Goal: Information Seeking & Learning: Learn about a topic

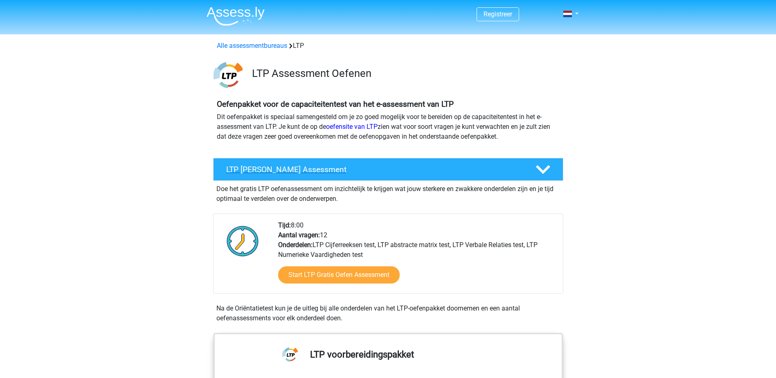
click at [541, 166] on icon at bounding box center [543, 169] width 14 height 14
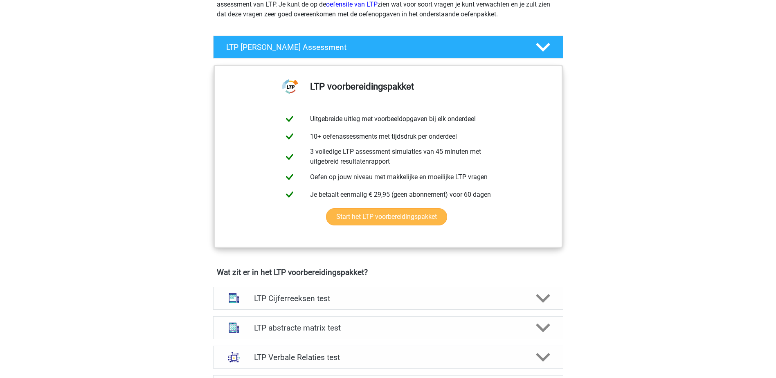
scroll to position [123, 0]
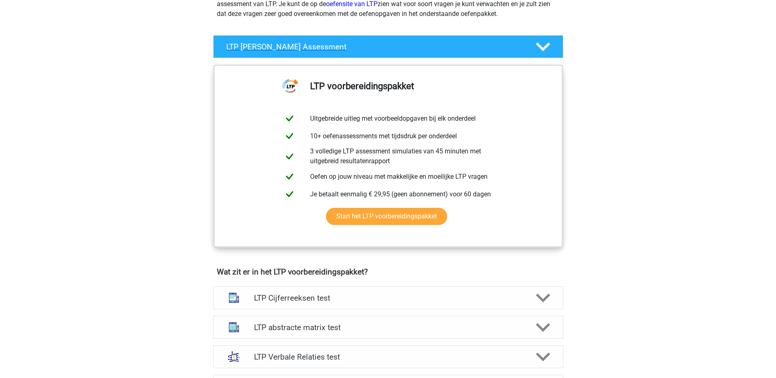
click at [545, 47] on polygon at bounding box center [543, 47] width 14 height 9
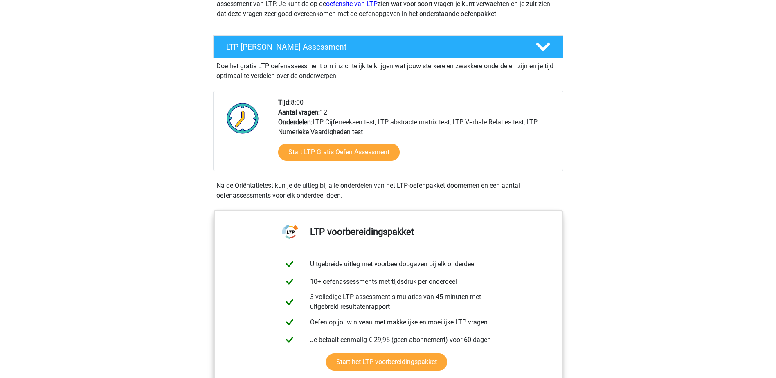
click at [545, 47] on polygon at bounding box center [543, 47] width 14 height 9
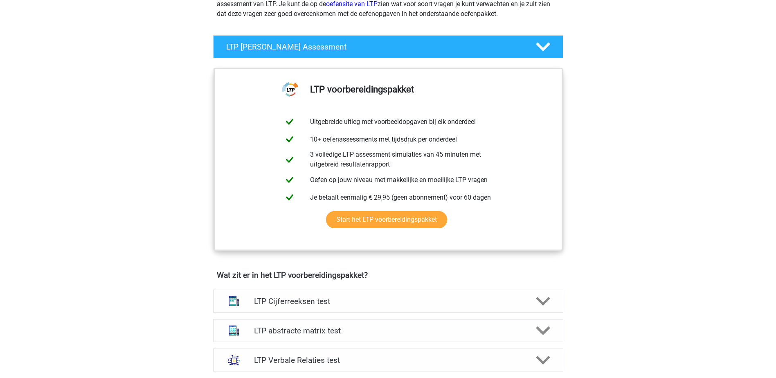
click at [545, 47] on polygon at bounding box center [543, 47] width 14 height 9
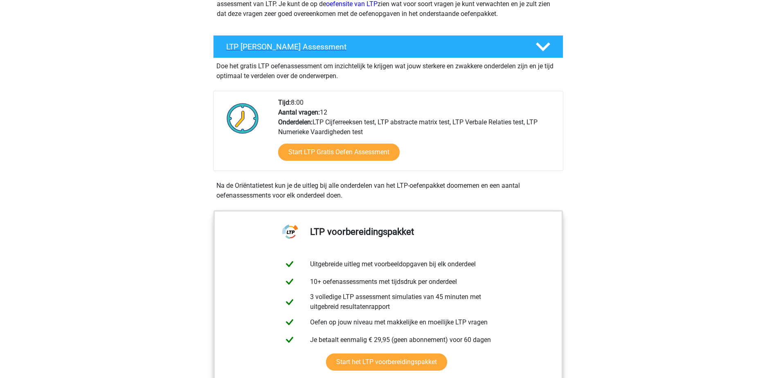
click at [552, 48] on div at bounding box center [542, 47] width 28 height 14
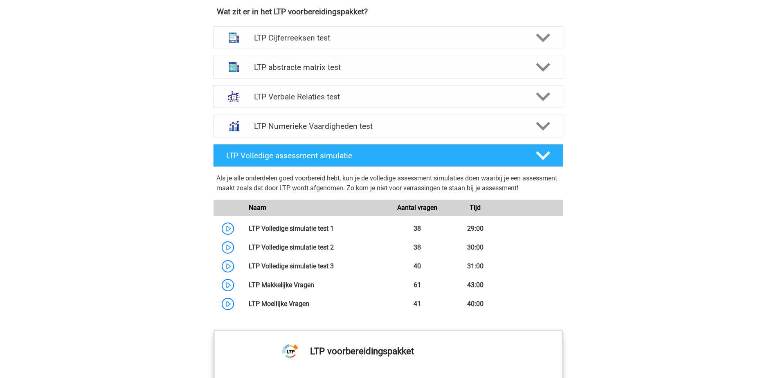
scroll to position [368, 0]
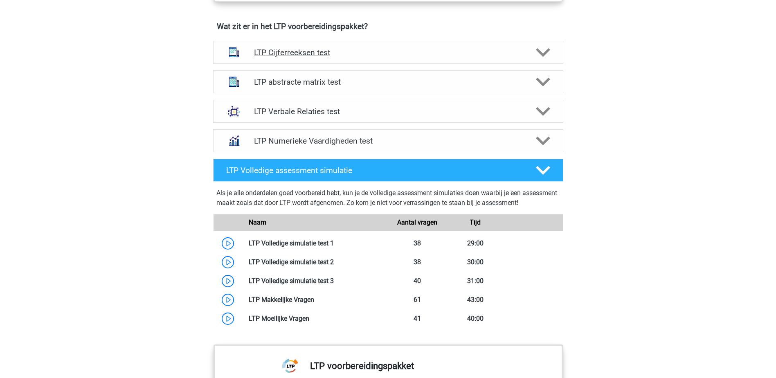
click at [542, 54] on polygon at bounding box center [543, 52] width 14 height 9
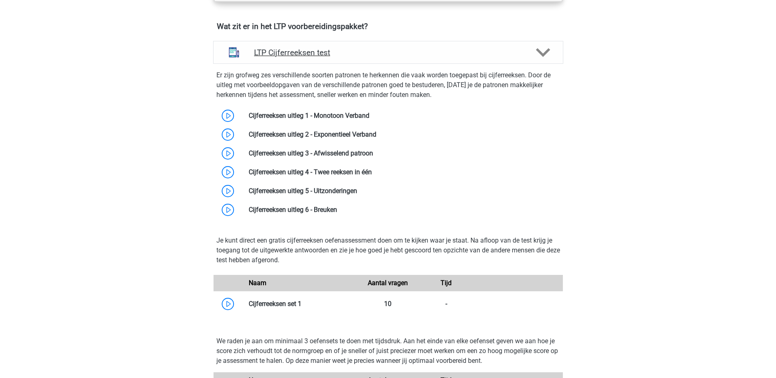
click at [542, 54] on polygon at bounding box center [543, 52] width 14 height 9
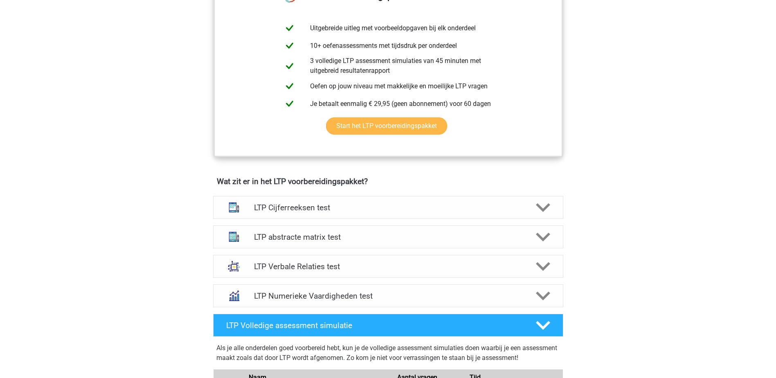
scroll to position [245, 0]
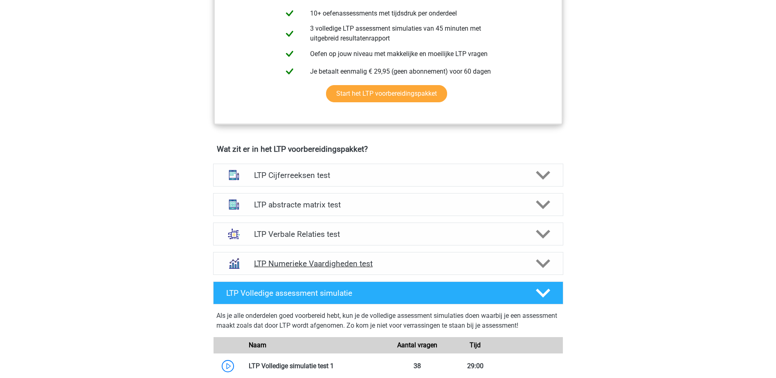
click at [337, 258] on div "LTP Numerieke Vaardigheden test" at bounding box center [388, 263] width 350 height 23
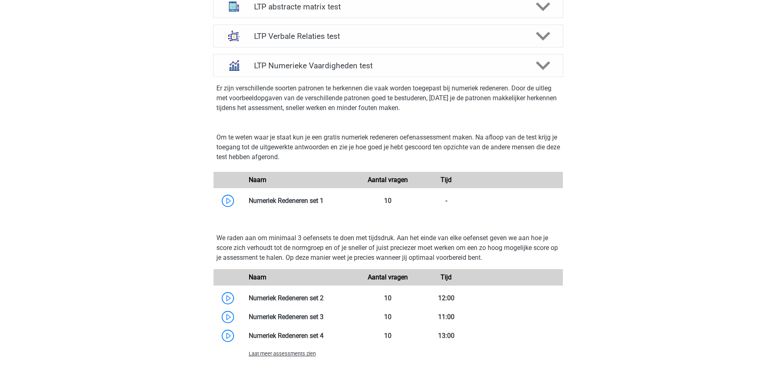
scroll to position [491, 0]
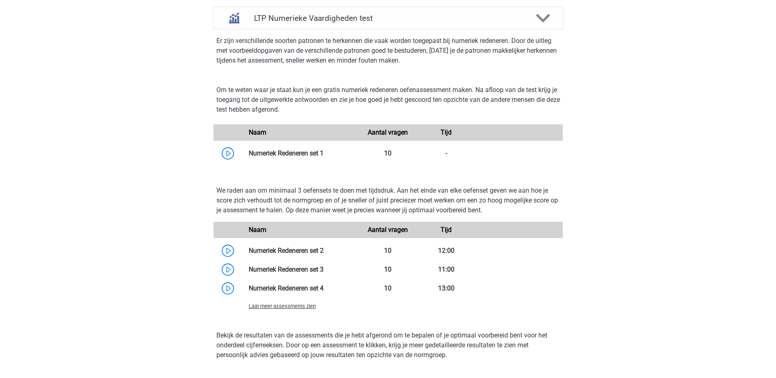
click at [289, 304] on span "Laat meer assessments zien" at bounding box center [282, 306] width 67 height 6
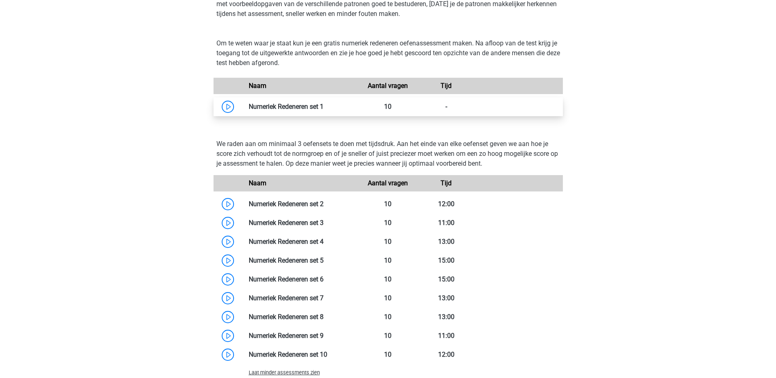
scroll to position [368, 0]
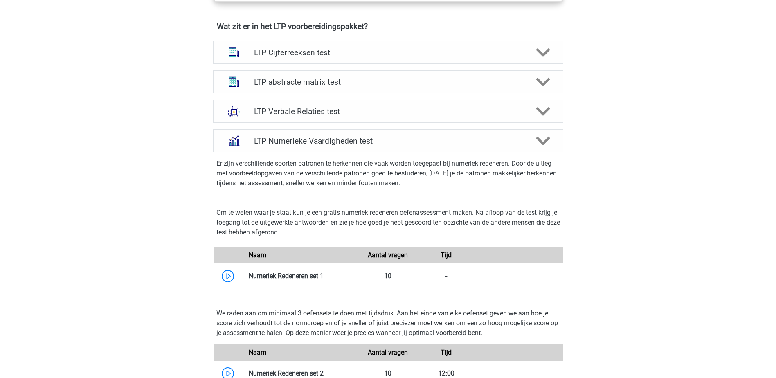
click at [550, 51] on div at bounding box center [542, 52] width 28 height 14
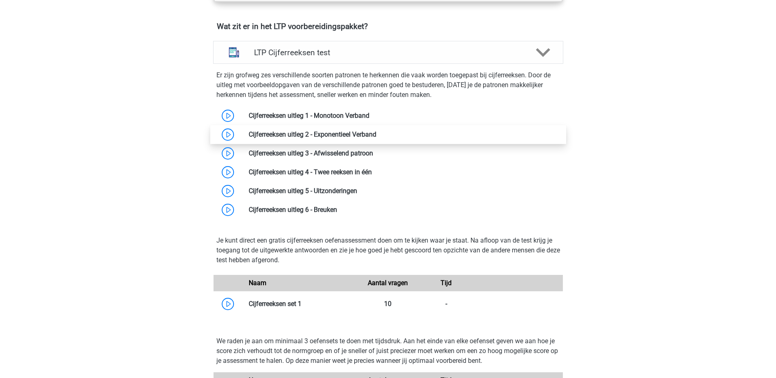
click at [376, 133] on link at bounding box center [376, 134] width 0 height 8
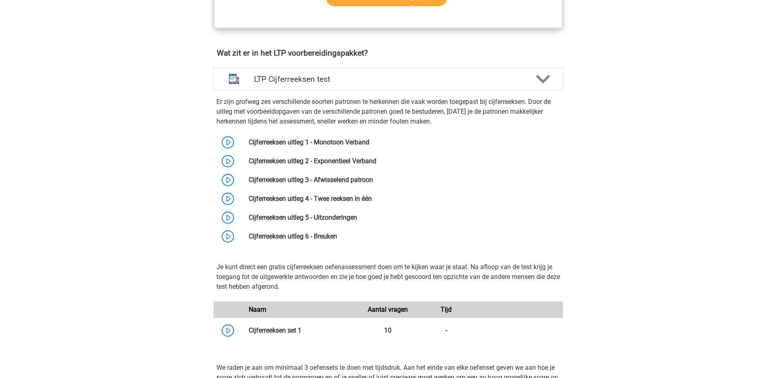
scroll to position [327, 0]
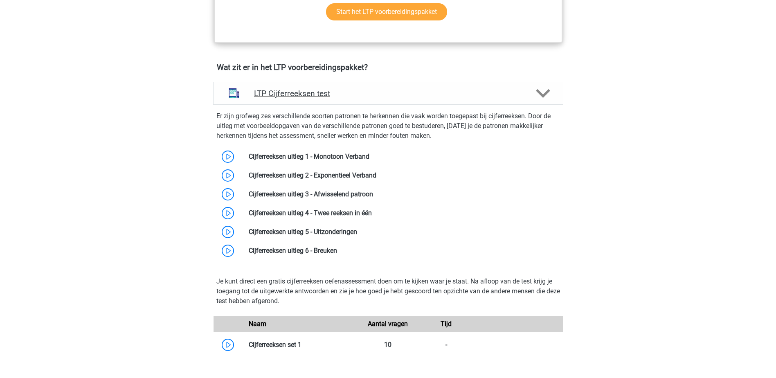
click at [552, 94] on div at bounding box center [542, 93] width 28 height 14
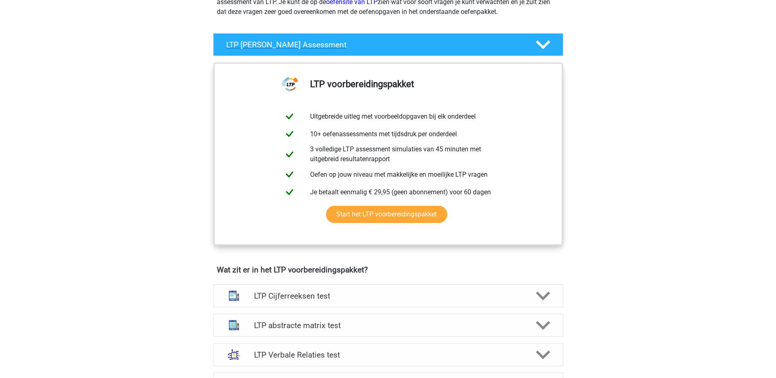
scroll to position [0, 0]
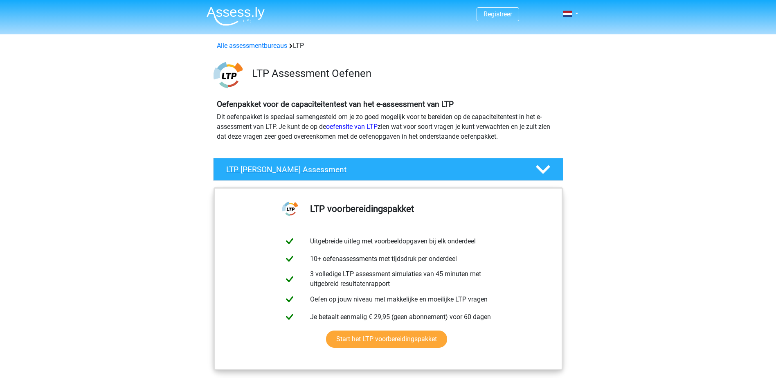
click at [541, 172] on polygon at bounding box center [543, 169] width 14 height 9
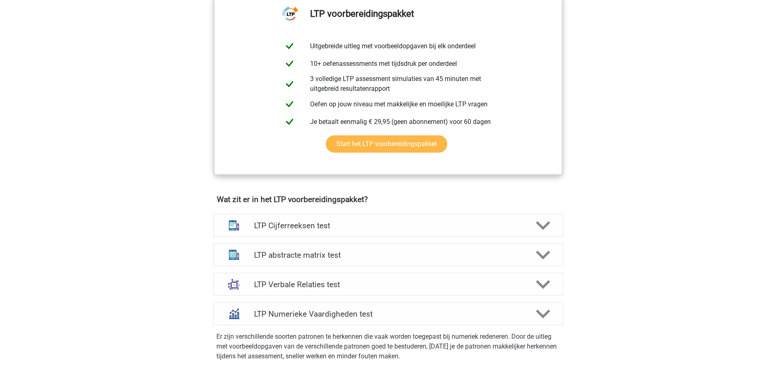
scroll to position [409, 0]
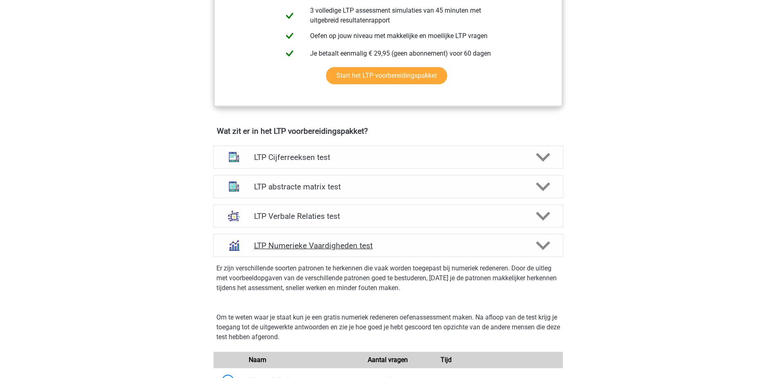
click at [539, 247] on icon at bounding box center [543, 245] width 14 height 14
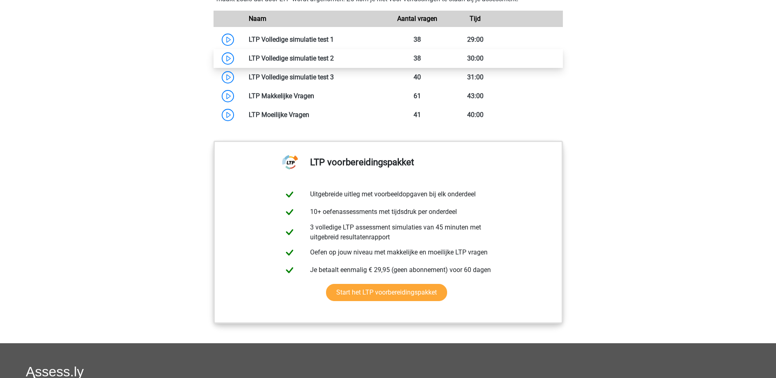
scroll to position [614, 0]
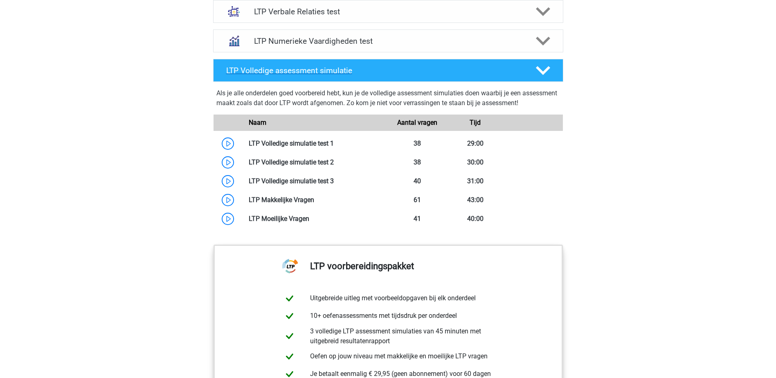
click at [542, 76] on icon at bounding box center [543, 70] width 14 height 14
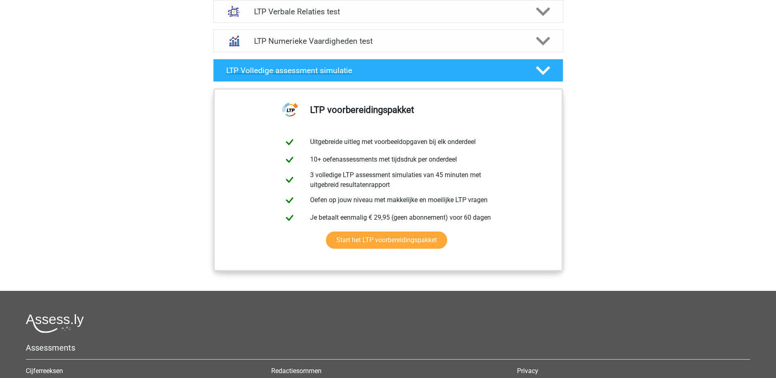
click at [542, 76] on icon at bounding box center [543, 70] width 14 height 14
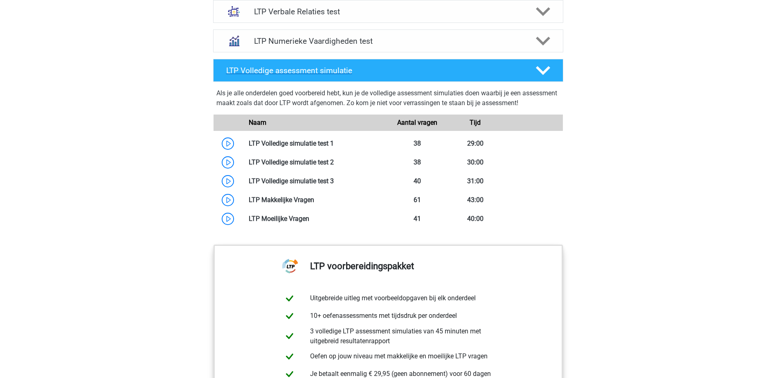
click at [545, 73] on icon at bounding box center [543, 70] width 14 height 14
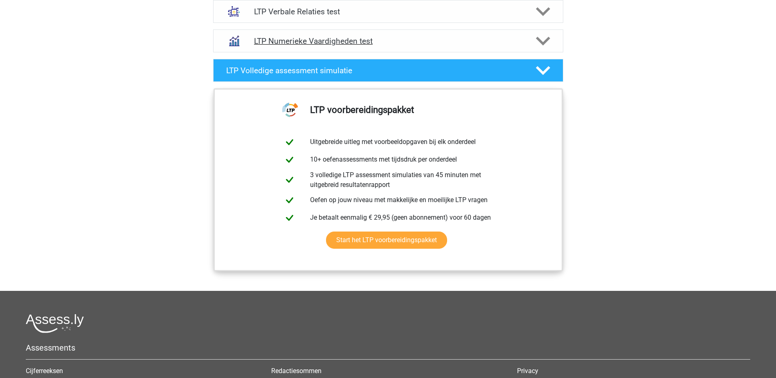
click at [544, 45] on polygon at bounding box center [543, 40] width 14 height 9
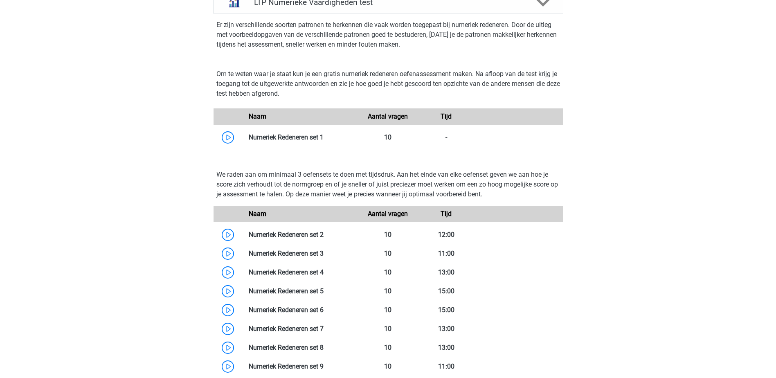
scroll to position [695, 0]
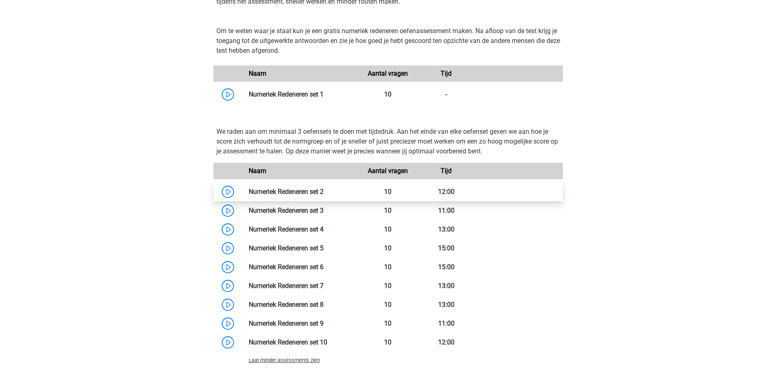
click at [324, 194] on link at bounding box center [324, 192] width 0 height 8
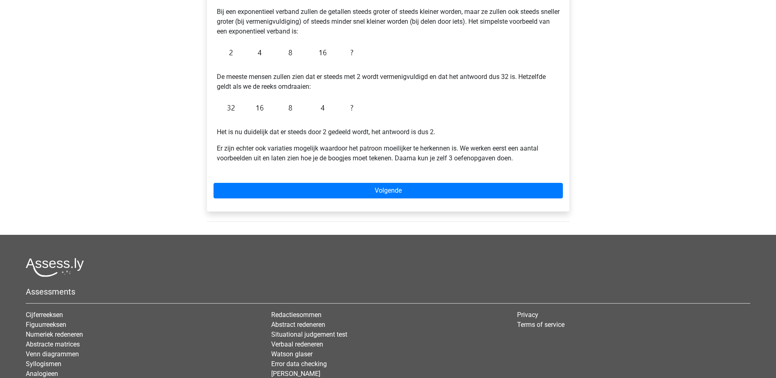
scroll to position [164, 0]
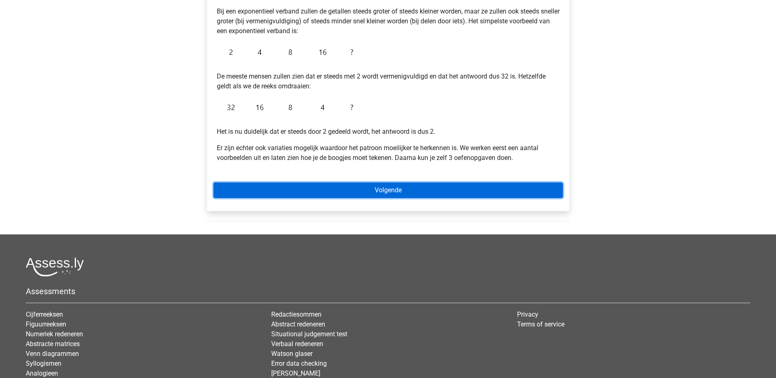
click at [308, 190] on link "Volgende" at bounding box center [388, 190] width 349 height 16
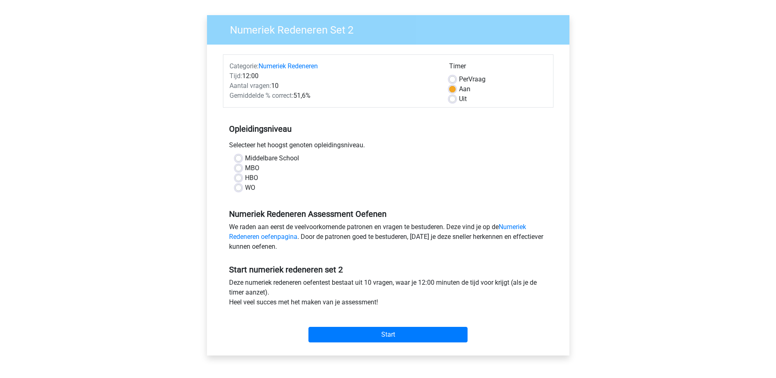
scroll to position [164, 0]
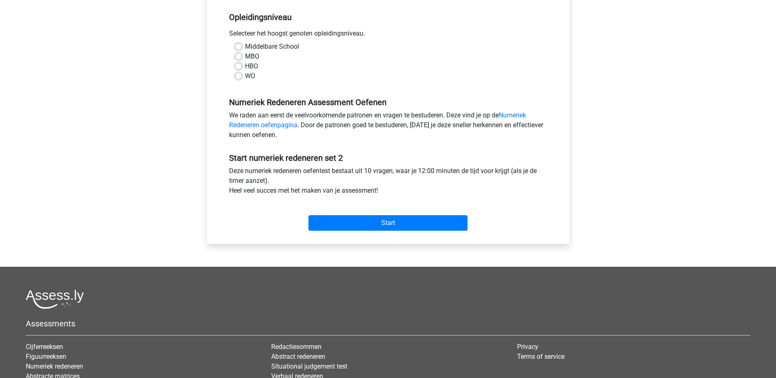
click at [245, 68] on label "HBO" at bounding box center [251, 66] width 13 height 10
click at [239, 68] on input "HBO" at bounding box center [238, 65] width 7 height 8
radio input "true"
click at [375, 223] on input "Start" at bounding box center [387, 223] width 159 height 16
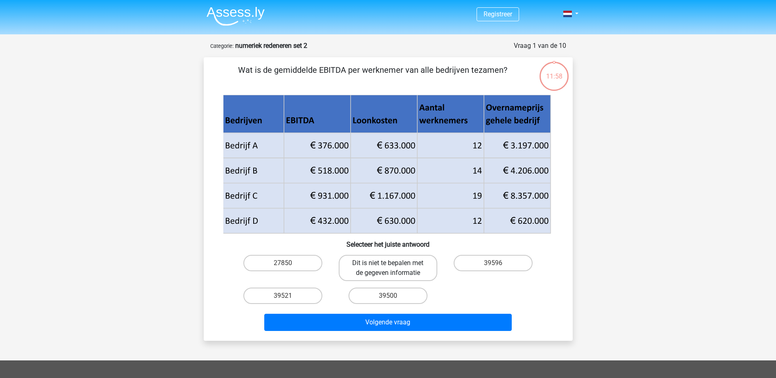
click at [398, 260] on label "Dit is niet te bepalen met de gegeven informatie" at bounding box center [388, 268] width 99 height 26
click at [393, 263] on input "Dit is niet te bepalen met de gegeven informatie" at bounding box center [390, 265] width 5 height 5
radio input "true"
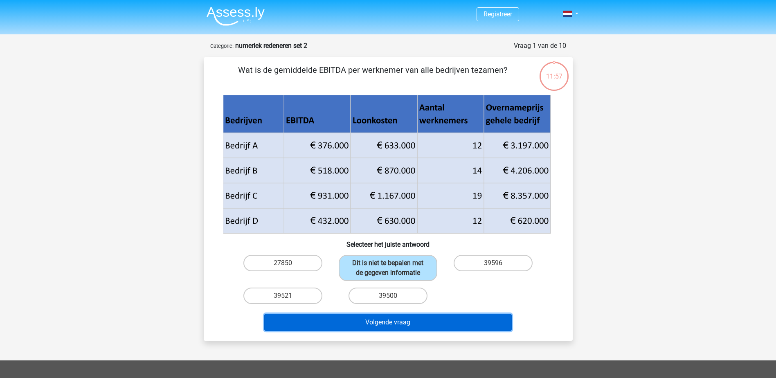
click at [383, 319] on button "Volgende vraag" at bounding box center [387, 322] width 247 height 17
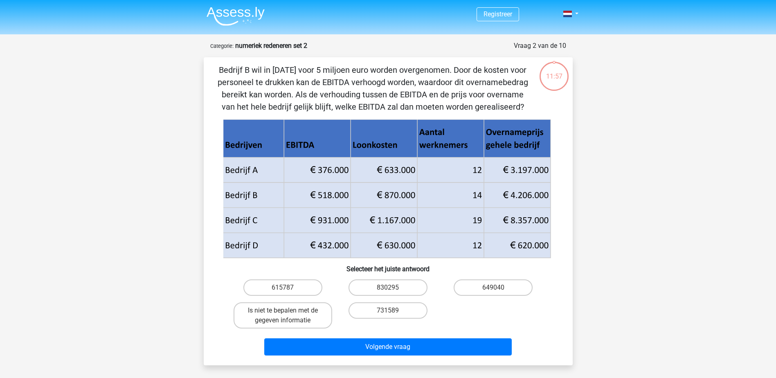
scroll to position [41, 0]
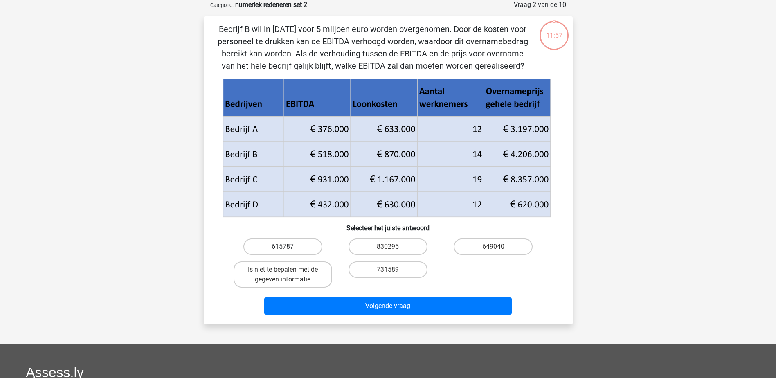
click at [299, 240] on label "615787" at bounding box center [282, 246] width 79 height 16
click at [288, 247] on input "615787" at bounding box center [285, 249] width 5 height 5
radio input "true"
click at [318, 315] on div "Volgende vraag" at bounding box center [388, 307] width 316 height 20
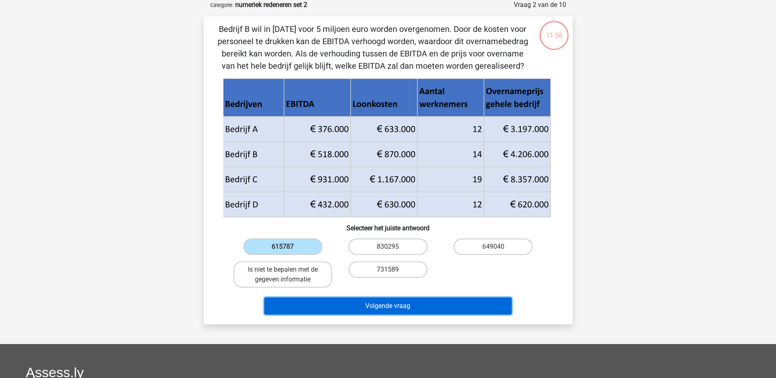
click at [326, 312] on button "Volgende vraag" at bounding box center [387, 305] width 247 height 17
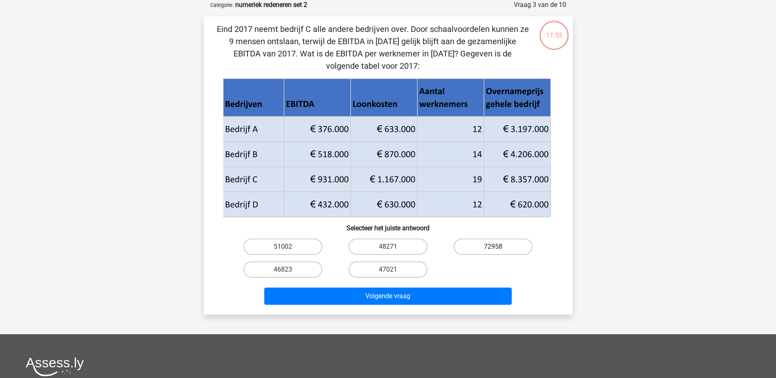
click at [471, 245] on label "72958" at bounding box center [493, 246] width 79 height 16
click at [493, 247] on input "72958" at bounding box center [495, 249] width 5 height 5
radio input "true"
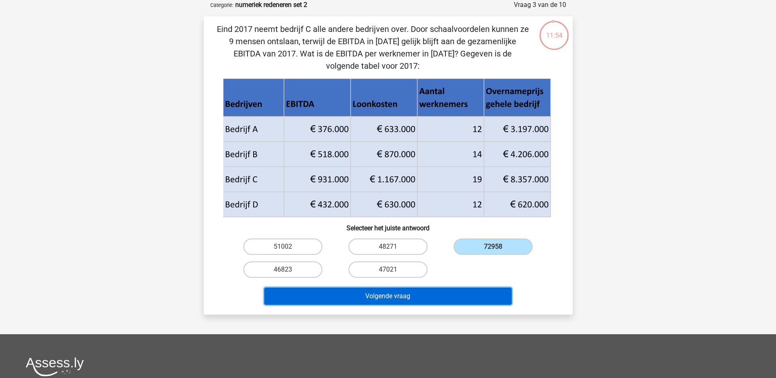
click at [431, 296] on button "Volgende vraag" at bounding box center [387, 296] width 247 height 17
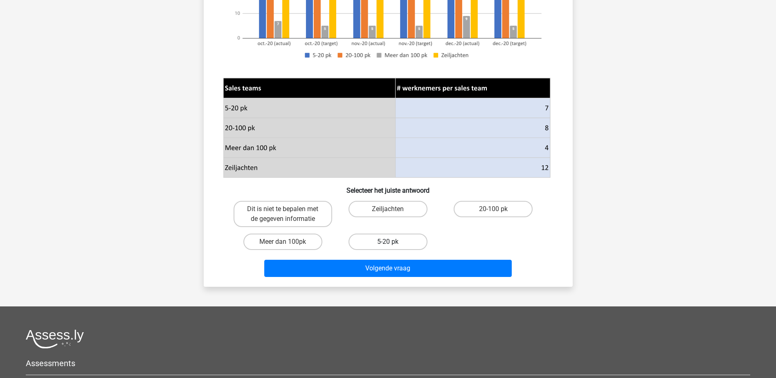
click at [385, 239] on label "5-20 pk" at bounding box center [388, 242] width 79 height 16
click at [388, 242] on input "5-20 pk" at bounding box center [390, 244] width 5 height 5
radio input "true"
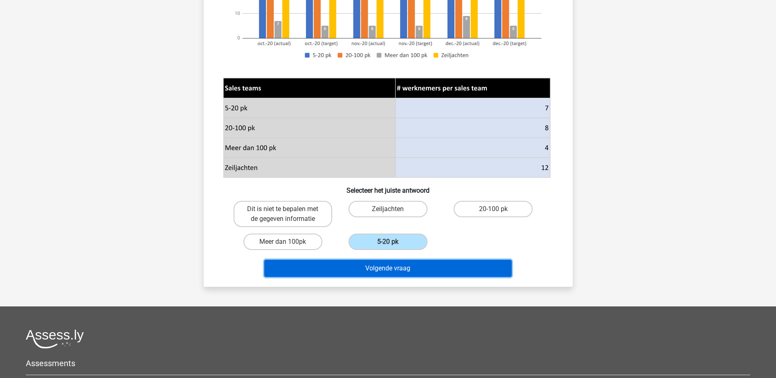
click at [374, 264] on button "Volgende vraag" at bounding box center [387, 268] width 247 height 17
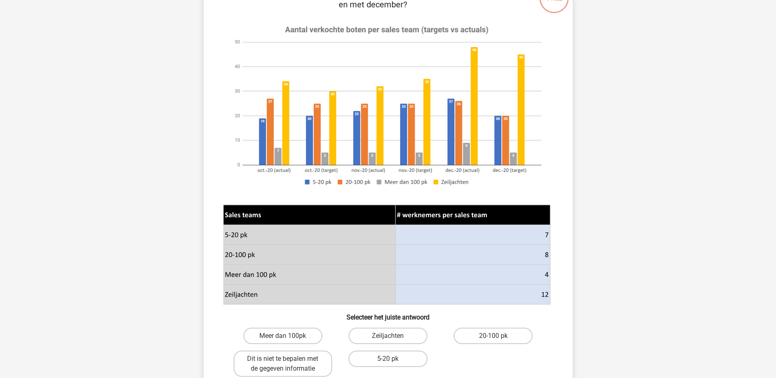
scroll to position [123, 0]
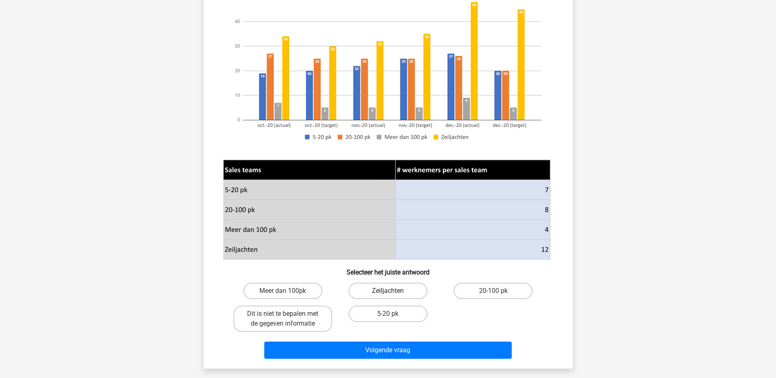
click at [392, 298] on label "Zeiljachten" at bounding box center [388, 291] width 79 height 16
click at [392, 296] on input "Zeiljachten" at bounding box center [390, 293] width 5 height 5
radio input "true"
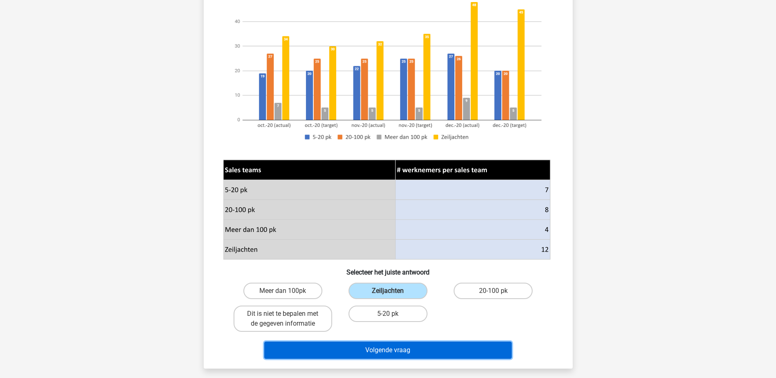
click at [390, 348] on button "Volgende vraag" at bounding box center [387, 350] width 247 height 17
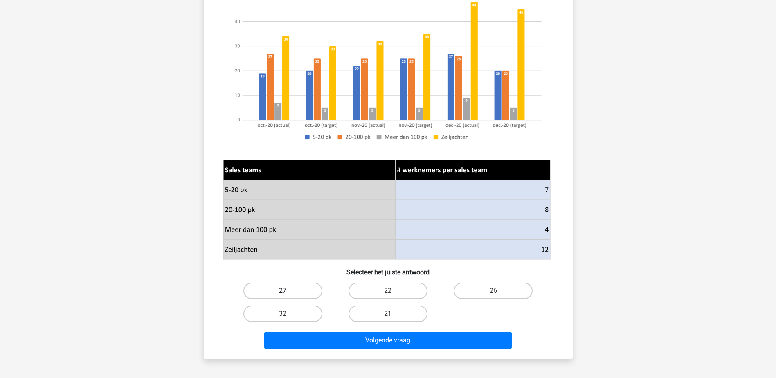
click at [306, 285] on label "27" at bounding box center [282, 291] width 79 height 16
click at [288, 291] on input "27" at bounding box center [285, 293] width 5 height 5
radio input "true"
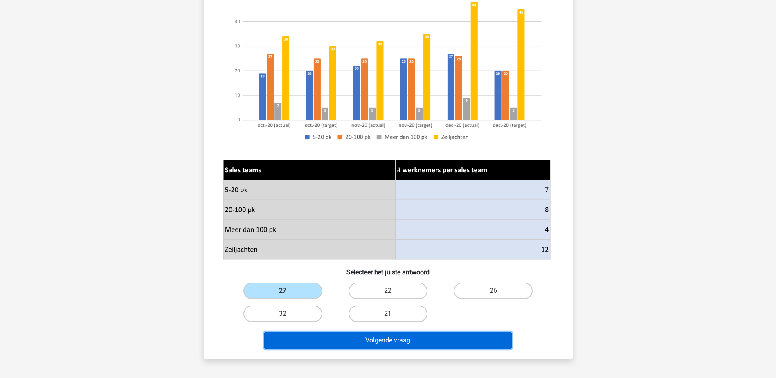
click at [362, 348] on button "Volgende vraag" at bounding box center [387, 340] width 247 height 17
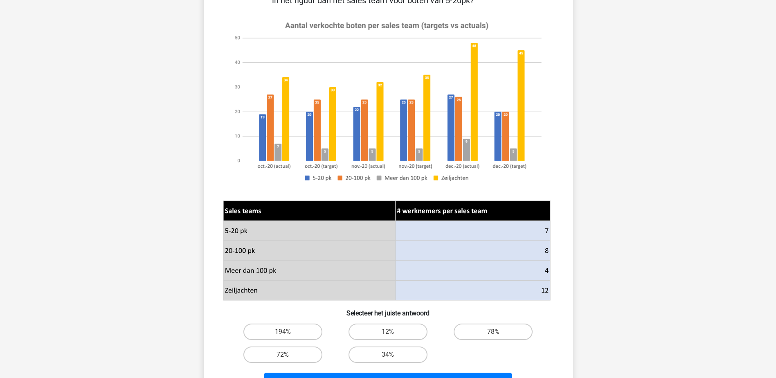
scroll to position [205, 0]
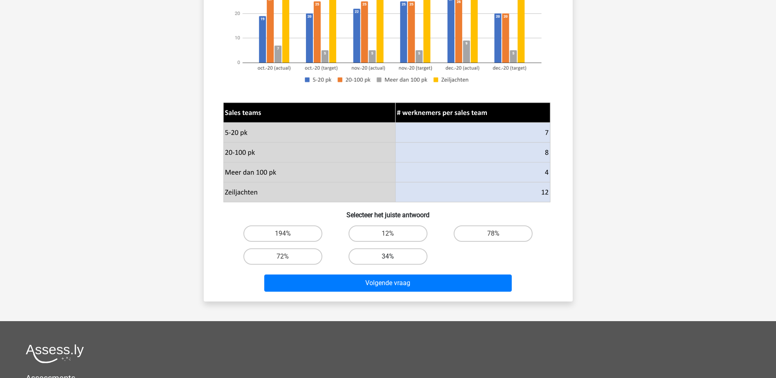
click at [411, 262] on label "34%" at bounding box center [388, 256] width 79 height 16
click at [393, 262] on input "34%" at bounding box center [390, 258] width 5 height 5
radio input "true"
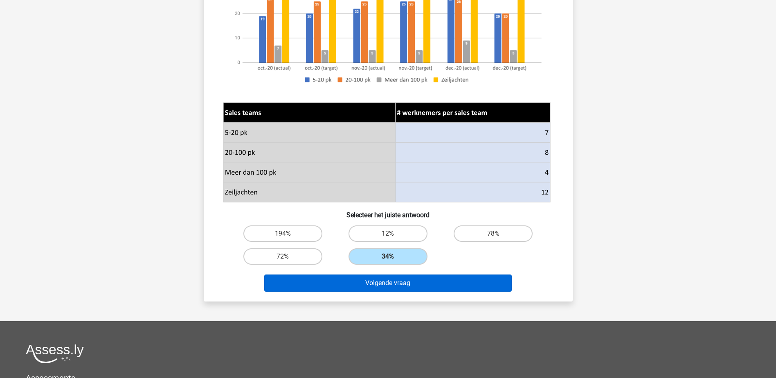
drag, startPoint x: 389, startPoint y: 298, endPoint x: 394, endPoint y: 291, distance: 8.8
click at [389, 299] on div "Als de prijs voor een zeiljacht gemiddeld 3 keer zo hoog is als voor boten van …" at bounding box center [388, 77] width 369 height 449
click at [395, 290] on button "Volgende vraag" at bounding box center [387, 282] width 247 height 17
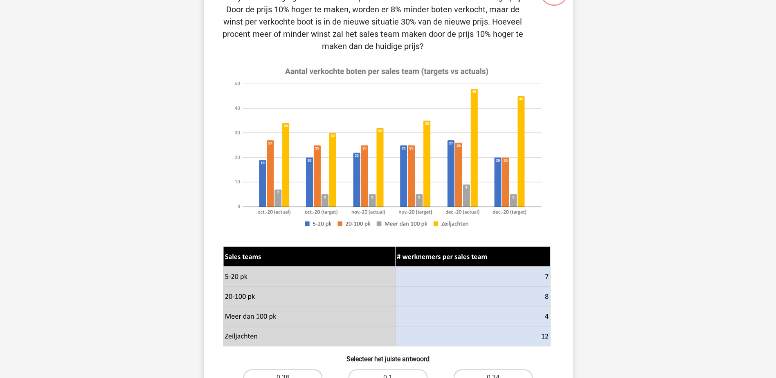
scroll to position [164, 0]
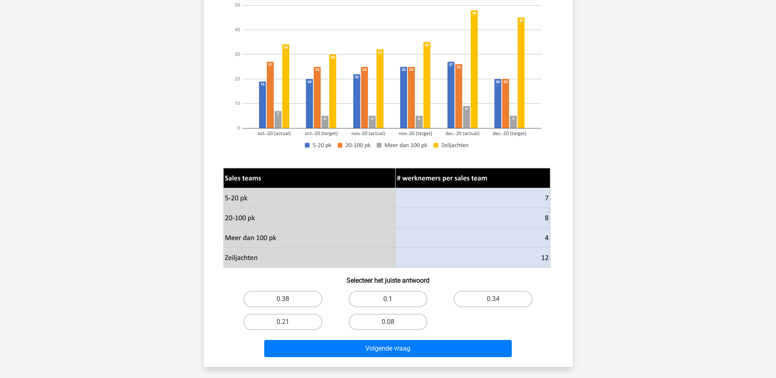
drag, startPoint x: 477, startPoint y: 285, endPoint x: 481, endPoint y: 296, distance: 11.4
click at [477, 286] on div "Het sales team van de zeiljachten laat een marktonderzoek doen waar het volgend…" at bounding box center [388, 130] width 362 height 460
click at [481, 296] on label "0.34" at bounding box center [493, 299] width 79 height 16
click at [493, 299] on input "0.34" at bounding box center [495, 301] width 5 height 5
radio input "true"
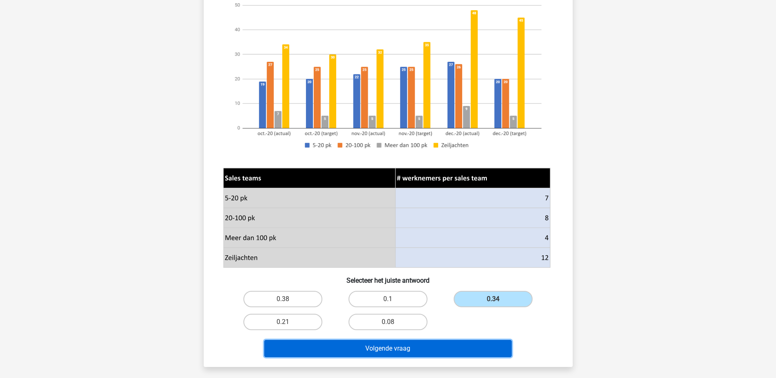
click at [457, 343] on button "Volgende vraag" at bounding box center [387, 348] width 247 height 17
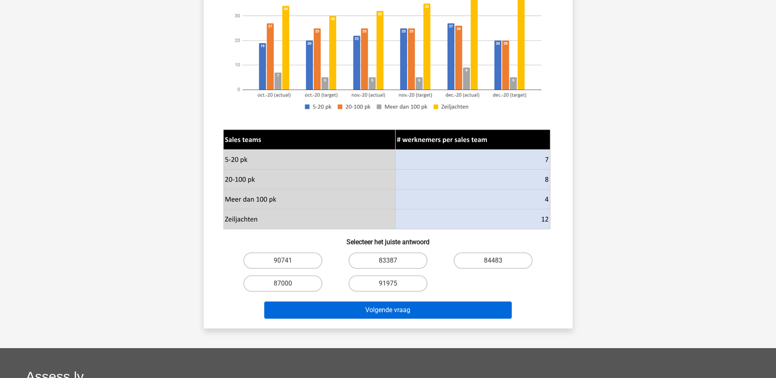
scroll to position [327, 0]
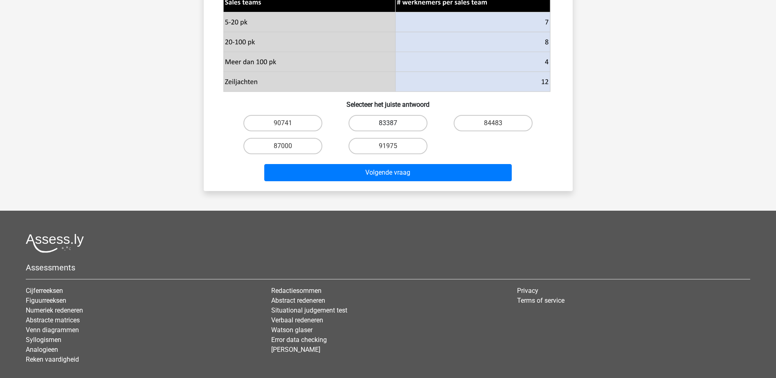
click at [397, 128] on label "83387" at bounding box center [388, 123] width 79 height 16
click at [393, 128] on input "83387" at bounding box center [390, 125] width 5 height 5
radio input "true"
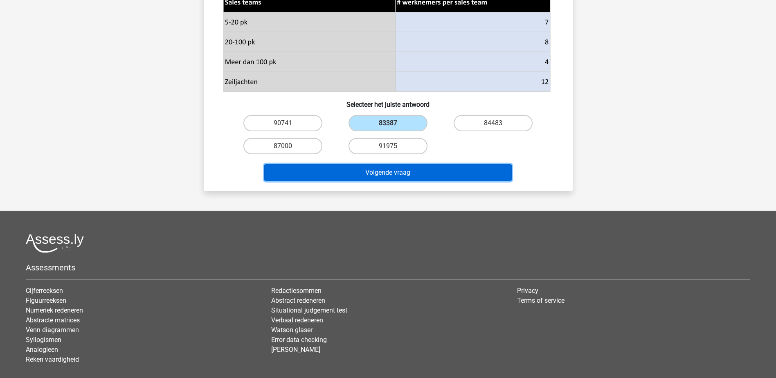
click at [391, 173] on button "Volgende vraag" at bounding box center [387, 172] width 247 height 17
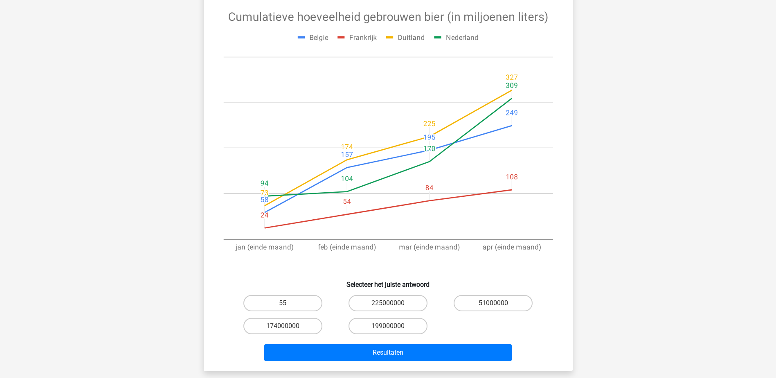
scroll to position [164, 0]
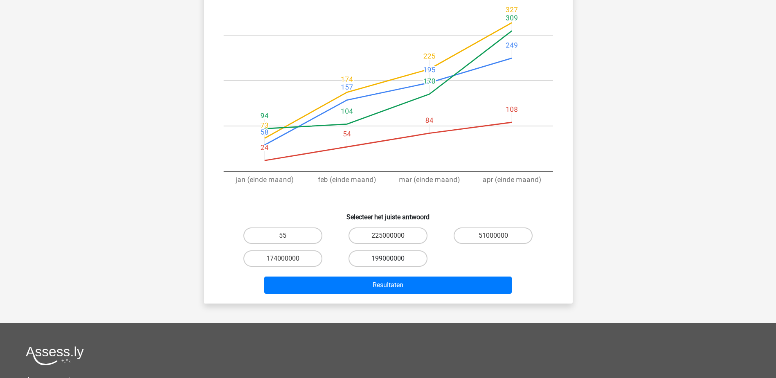
click at [385, 260] on label "199000000" at bounding box center [388, 258] width 79 height 16
click at [388, 260] on input "199000000" at bounding box center [390, 261] width 5 height 5
radio input "true"
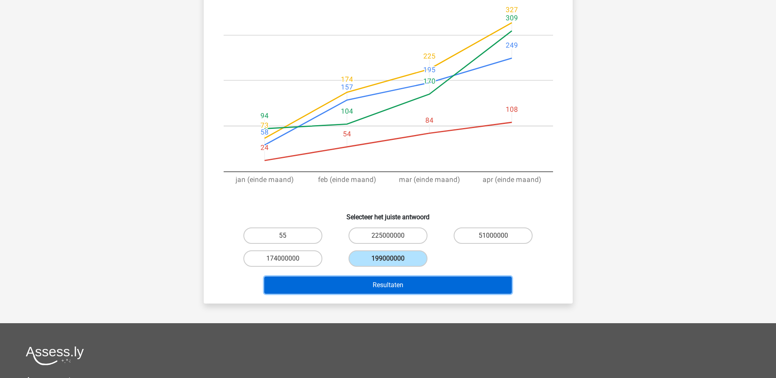
click at [384, 281] on button "Resultaten" at bounding box center [387, 285] width 247 height 17
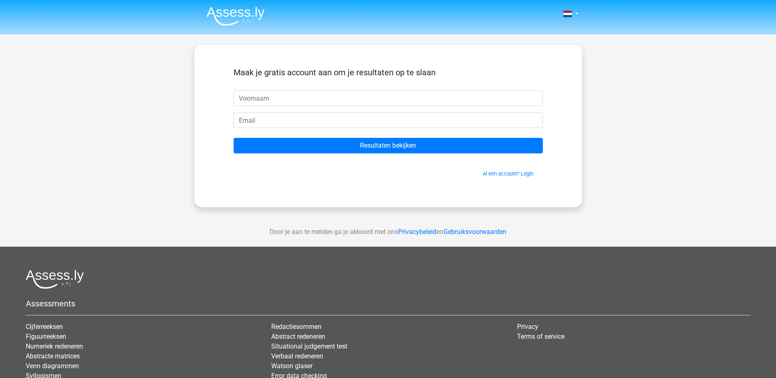
click at [294, 104] on input "text" at bounding box center [388, 98] width 309 height 16
click at [490, 174] on link "Al een account? Login" at bounding box center [508, 174] width 51 height 6
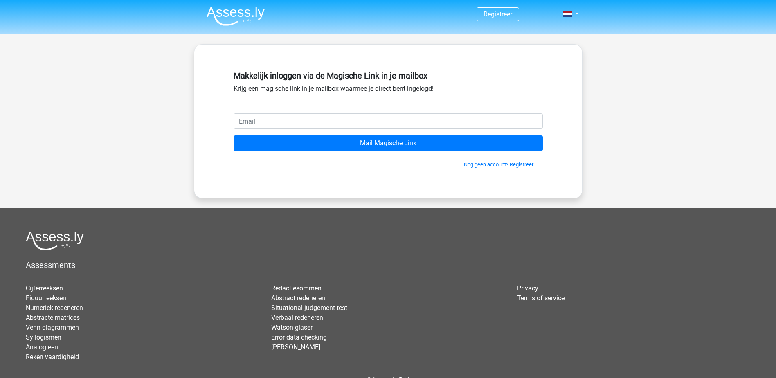
click at [330, 124] on input "email" at bounding box center [388, 121] width 309 height 16
type input "[EMAIL_ADDRESS][DOMAIN_NAME]"
click at [234, 135] on input "Mail Magische Link" at bounding box center [388, 143] width 309 height 16
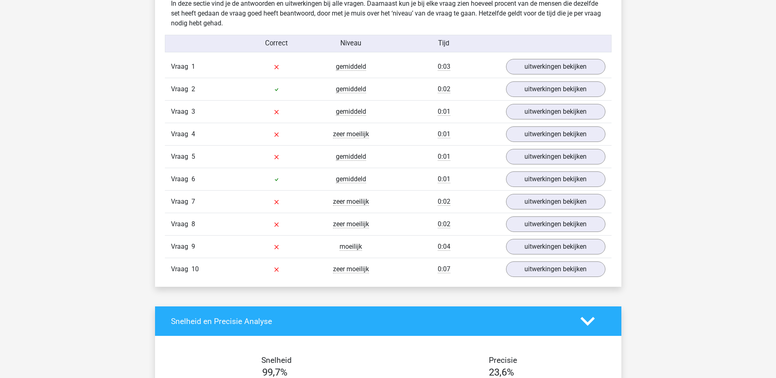
scroll to position [695, 0]
click at [556, 63] on link "uitwerkingen bekijken" at bounding box center [555, 67] width 114 height 18
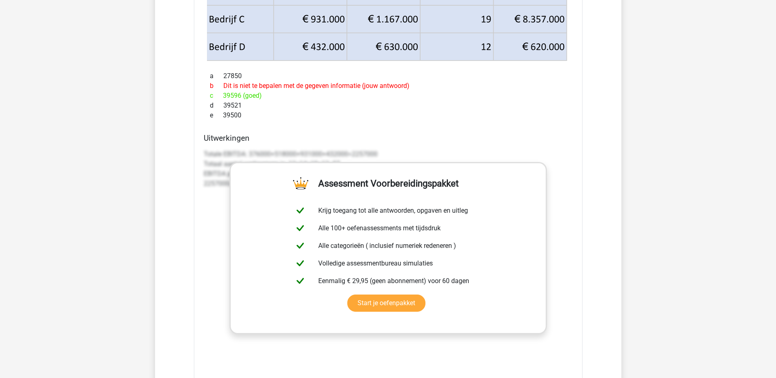
scroll to position [900, 0]
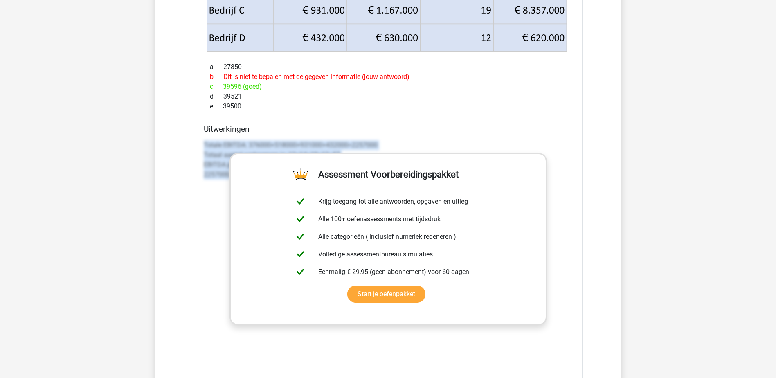
drag, startPoint x: 204, startPoint y: 143, endPoint x: 228, endPoint y: 223, distance: 83.0
click at [228, 223] on div "Totale EBITDA: 376000+518000+931000+432000=2257000 Totaal aantal werknemers is:…" at bounding box center [388, 259] width 369 height 245
copy p "Totale EBITDA: 376000+518000+931000+432000=2257000 Totaal aantal werknemers is:…"
click at [347, 286] on link "Start je oefenpakket" at bounding box center [386, 294] width 78 height 17
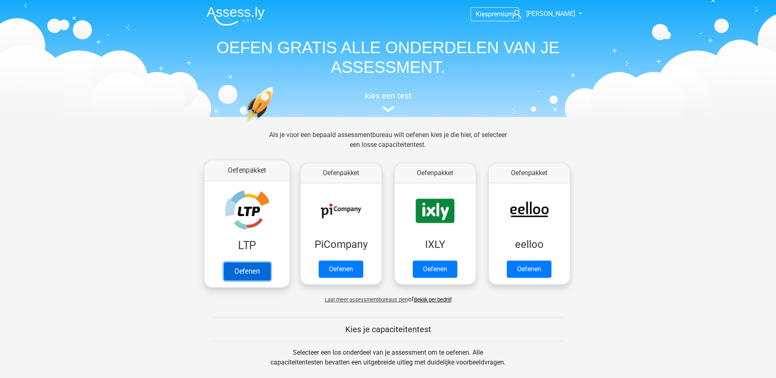
click at [245, 262] on link "Oefenen" at bounding box center [246, 271] width 47 height 18
drag, startPoint x: 141, startPoint y: 154, endPoint x: 162, endPoint y: 142, distance: 23.6
